Goal: Task Accomplishment & Management: Manage account settings

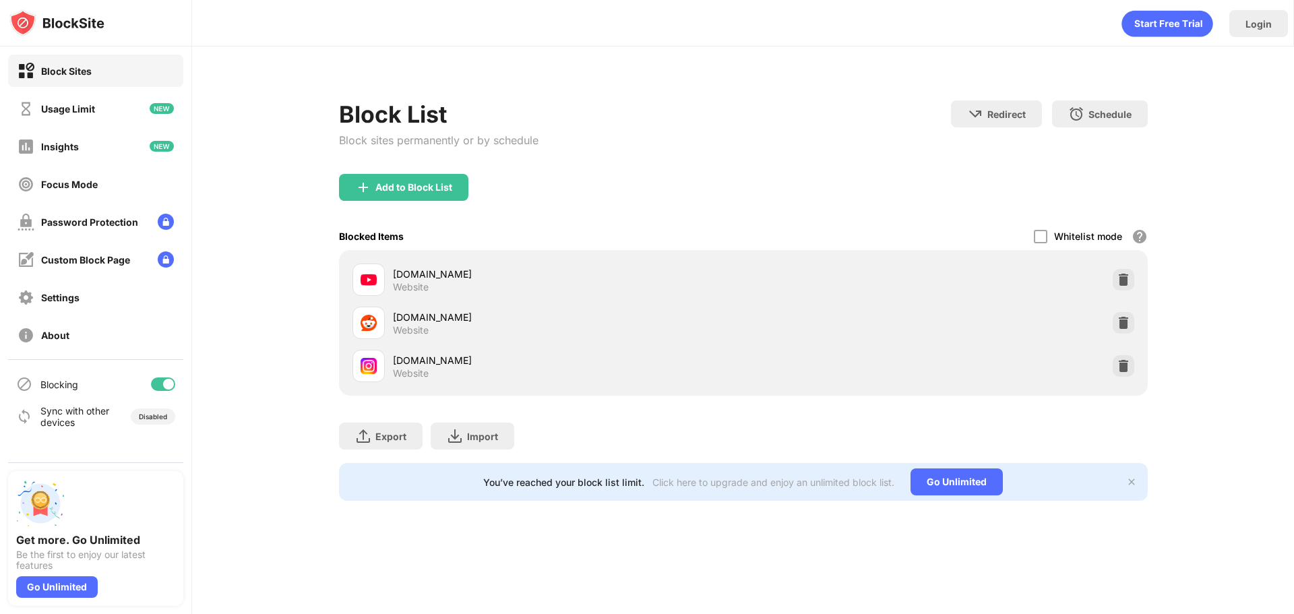
click at [156, 379] on div at bounding box center [163, 383] width 24 height 13
click at [168, 388] on div at bounding box center [163, 383] width 24 height 13
